Goal: Information Seeking & Learning: Learn about a topic

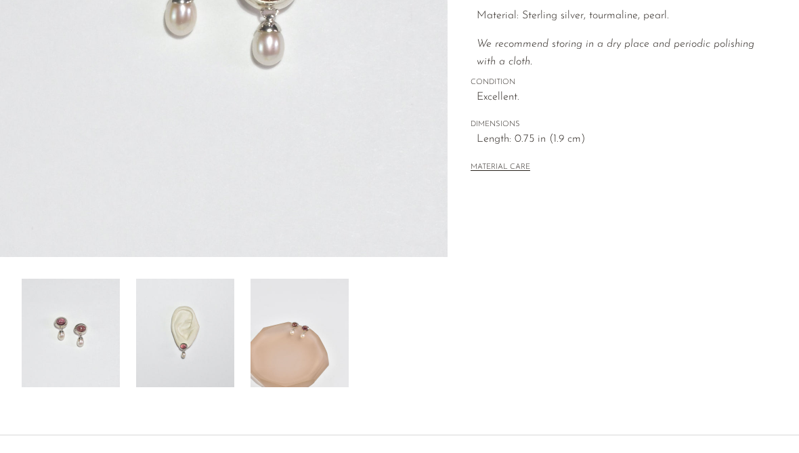
scroll to position [313, 0]
click at [267, 352] on img at bounding box center [300, 333] width 98 height 108
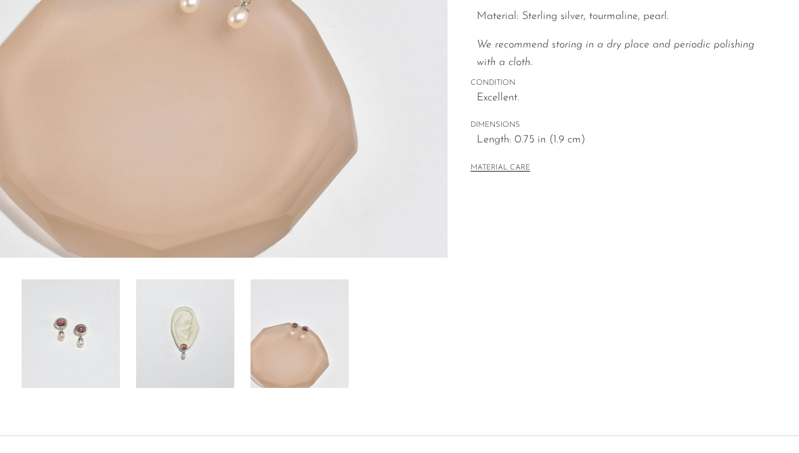
click at [162, 354] on img at bounding box center [185, 333] width 98 height 108
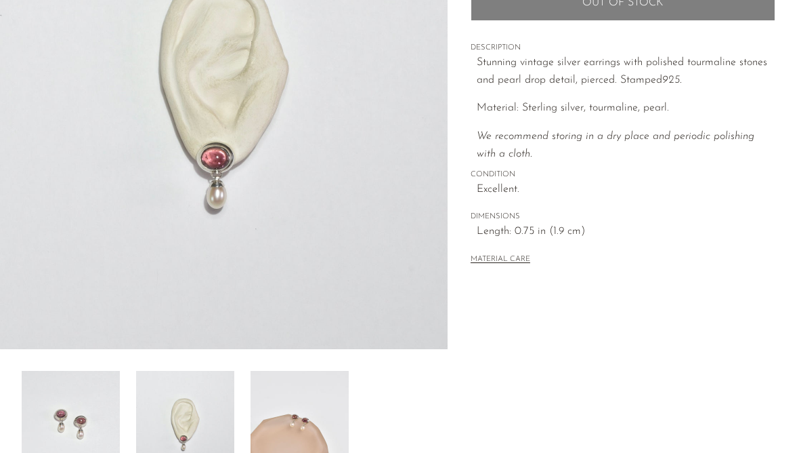
scroll to position [219, 0]
click at [274, 402] on img at bounding box center [300, 427] width 98 height 108
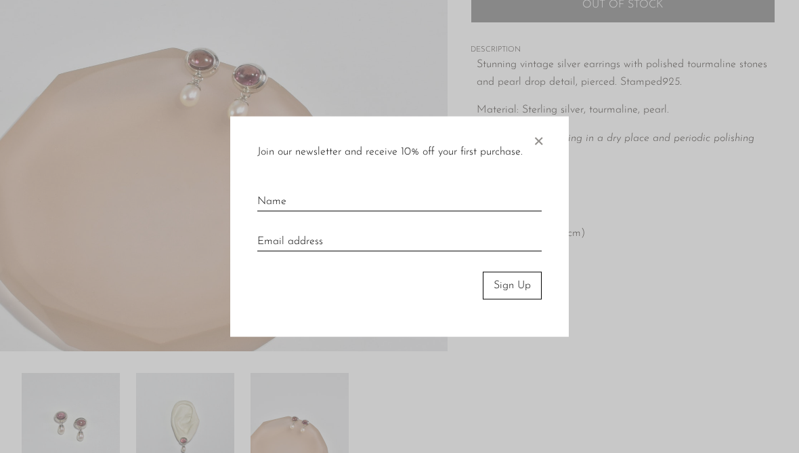
click at [68, 432] on div at bounding box center [399, 226] width 799 height 453
click at [543, 138] on span "×" at bounding box center [539, 138] width 14 height 43
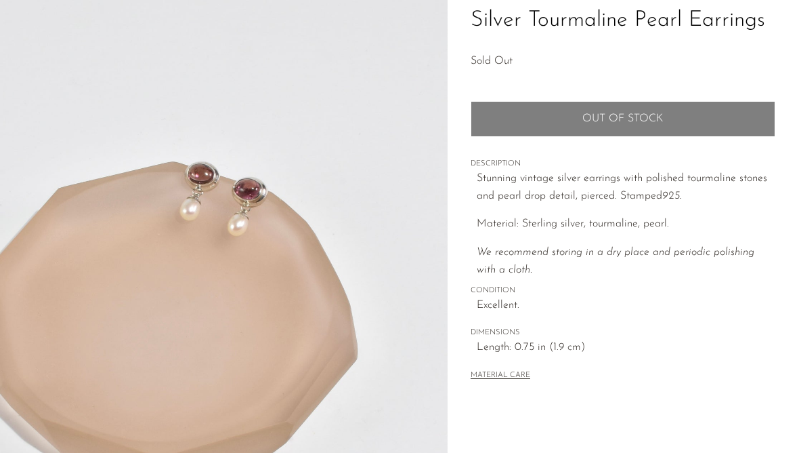
scroll to position [0, 0]
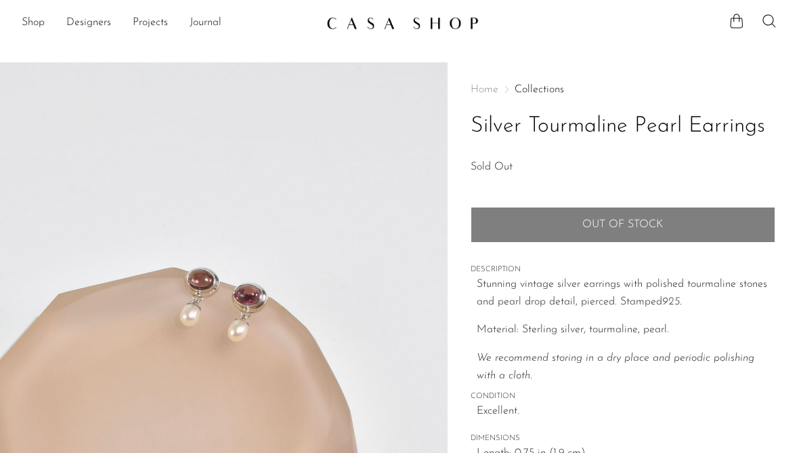
click at [657, 131] on h1 "Silver Tourmaline Pearl Earrings" at bounding box center [623, 126] width 305 height 35
click at [456, 27] on img at bounding box center [403, 23] width 152 height 14
click at [460, 28] on img at bounding box center [403, 23] width 152 height 14
click at [463, 25] on img at bounding box center [403, 23] width 152 height 14
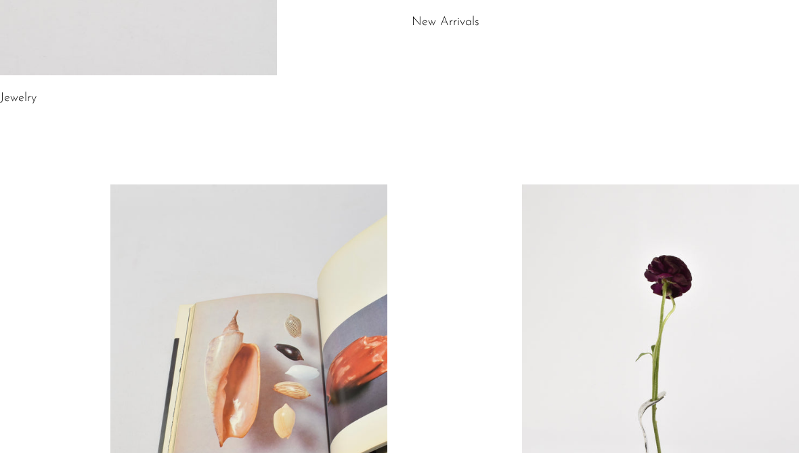
scroll to position [301, 0]
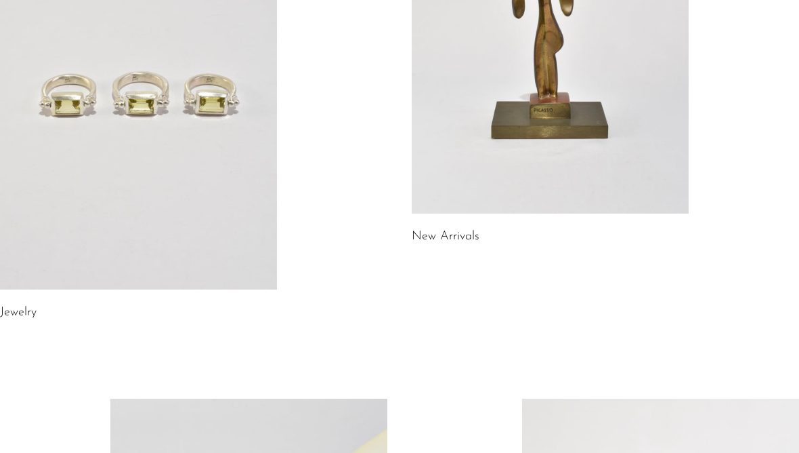
click at [86, 219] on link at bounding box center [138, 94] width 277 height 388
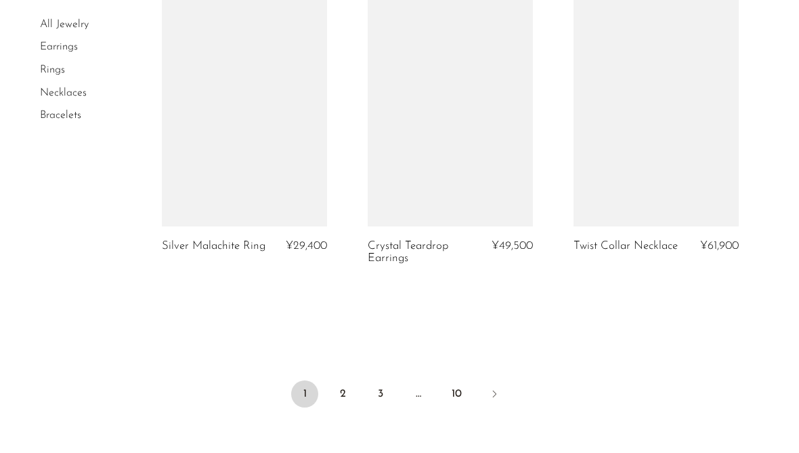
scroll to position [3552, 0]
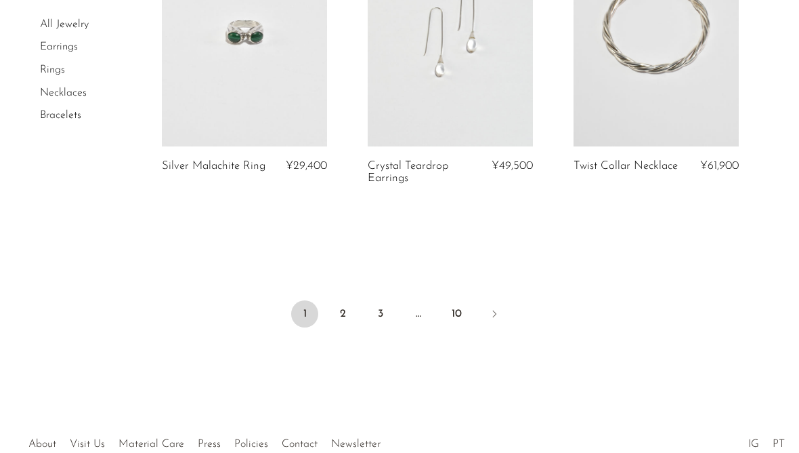
click at [336, 312] on link "2" at bounding box center [342, 313] width 27 height 27
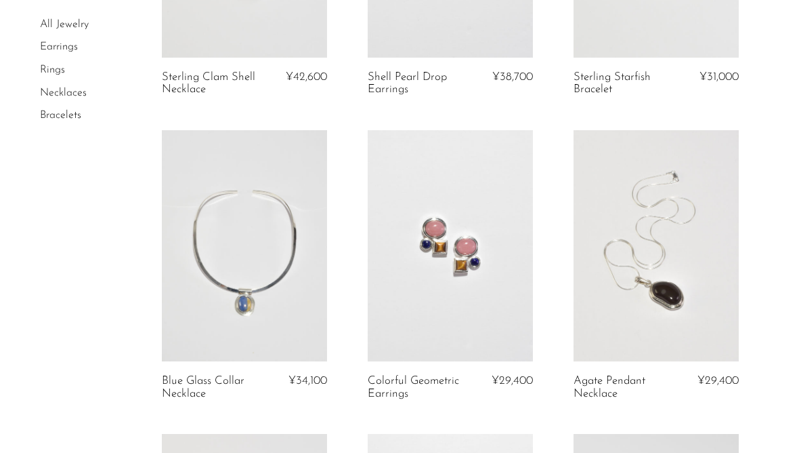
scroll to position [2824, 0]
